Goal: Information Seeking & Learning: Learn about a topic

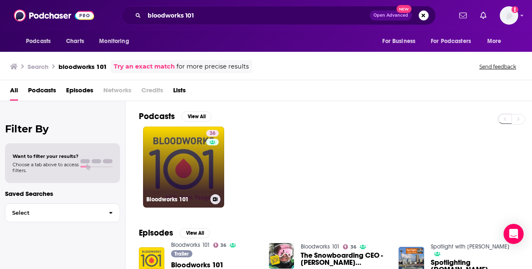
click at [173, 144] on link "36 Bloodworks 101" at bounding box center [183, 167] width 81 height 81
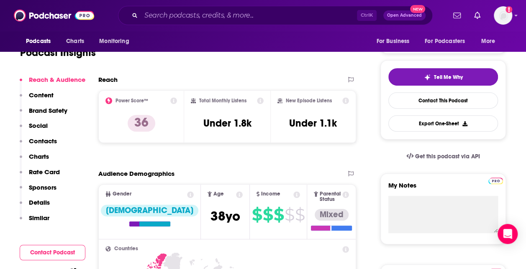
scroll to position [27, 0]
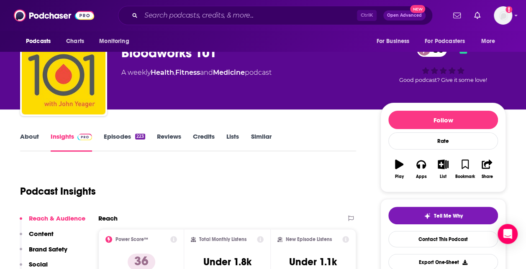
click at [120, 136] on link "Episodes 223" at bounding box center [124, 142] width 41 height 19
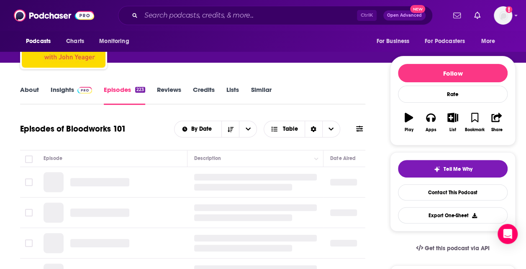
scroll to position [78, 0]
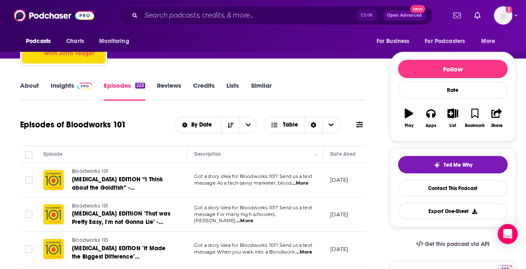
click at [70, 89] on link "Insights" at bounding box center [71, 91] width 41 height 19
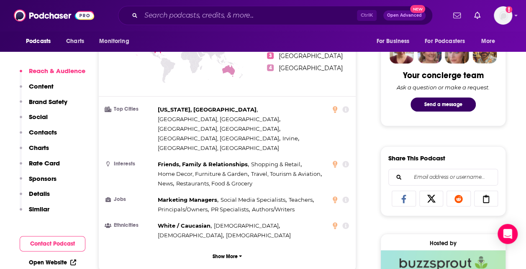
scroll to position [410, 0]
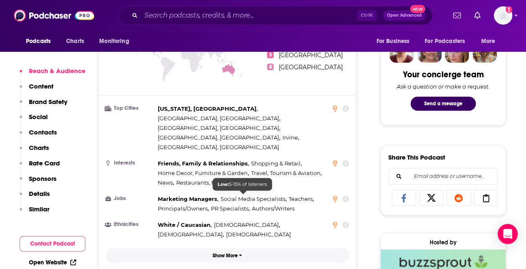
click at [217, 253] on p "Show More" at bounding box center [224, 256] width 25 height 6
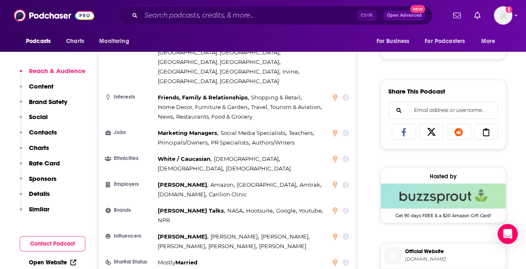
scroll to position [478, 0]
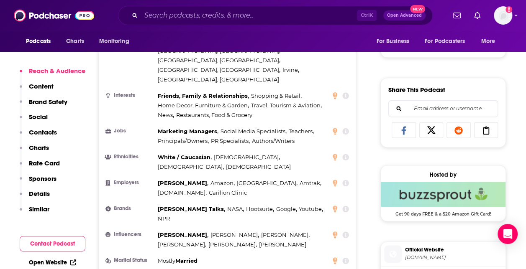
click at [345, 232] on icon at bounding box center [345, 235] width 7 height 7
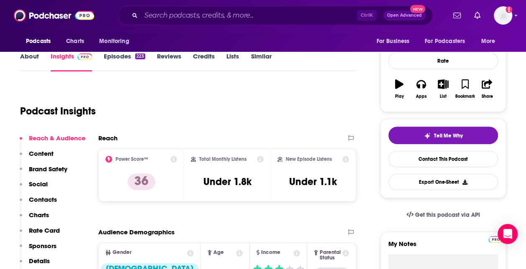
scroll to position [54, 0]
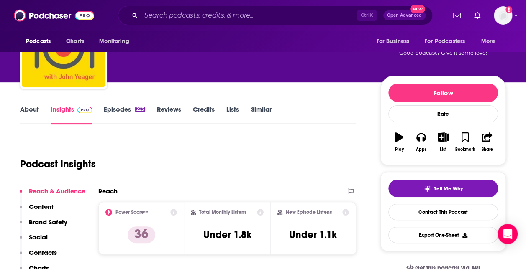
click at [265, 167] on div "Podcast Insights" at bounding box center [184, 159] width 329 height 43
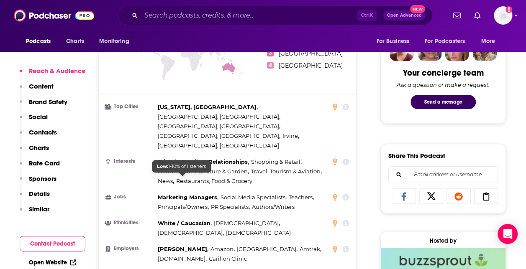
scroll to position [0, 0]
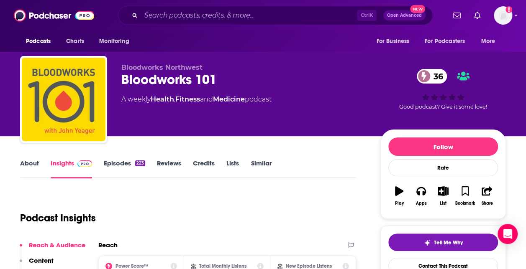
click at [28, 158] on div "About Insights Episodes 223 Reviews Credits Lists Similar" at bounding box center [188, 168] width 336 height 20
click at [33, 162] on link "About" at bounding box center [29, 168] width 19 height 19
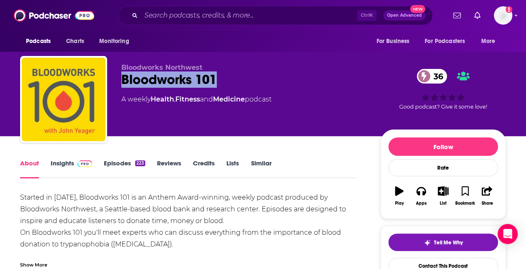
drag, startPoint x: 227, startPoint y: 76, endPoint x: 122, endPoint y: 77, distance: 105.8
click at [122, 77] on div "Bloodworks 101 36" at bounding box center [243, 80] width 245 height 16
copy h1 "Bloodworks 101"
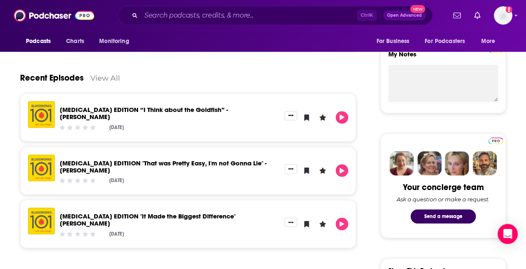
scroll to position [105, 0]
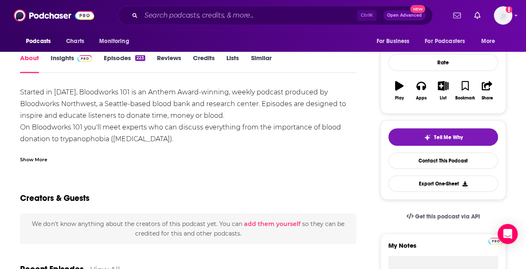
click at [60, 63] on link "Insights" at bounding box center [71, 63] width 41 height 19
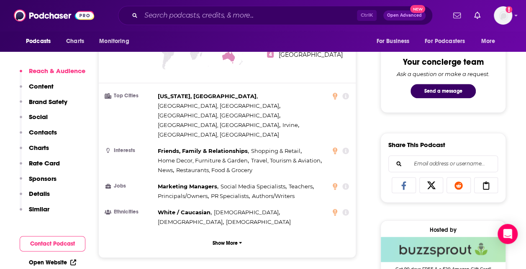
scroll to position [423, 0]
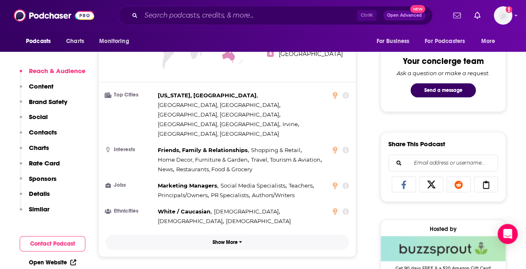
click at [230, 235] on button "Show More" at bounding box center [226, 242] width 243 height 15
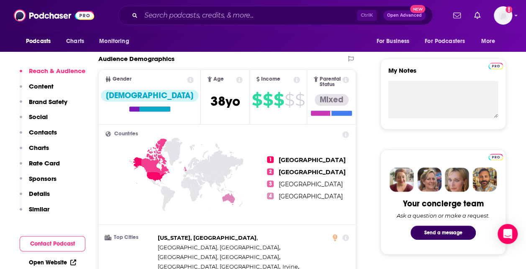
scroll to position [276, 0]
